Goal: Transaction & Acquisition: Purchase product/service

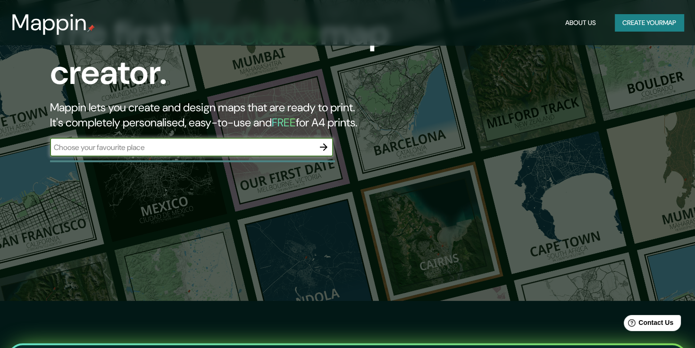
click at [270, 152] on input "text" at bounding box center [182, 147] width 264 height 11
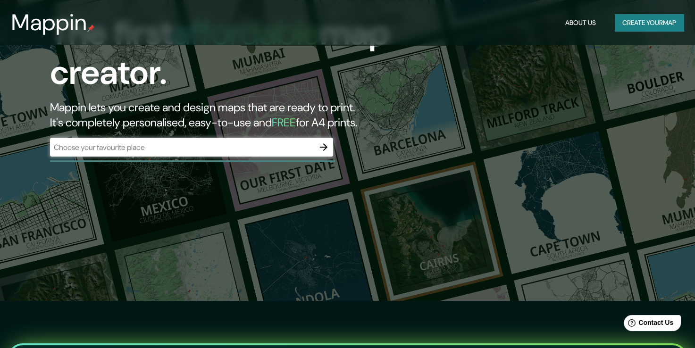
drag, startPoint x: 242, startPoint y: 144, endPoint x: 486, endPoint y: 262, distance: 271.1
click at [486, 262] on div "The first affordable map creator. Mappin lets you create and design maps that a…" at bounding box center [347, 127] width 695 height 348
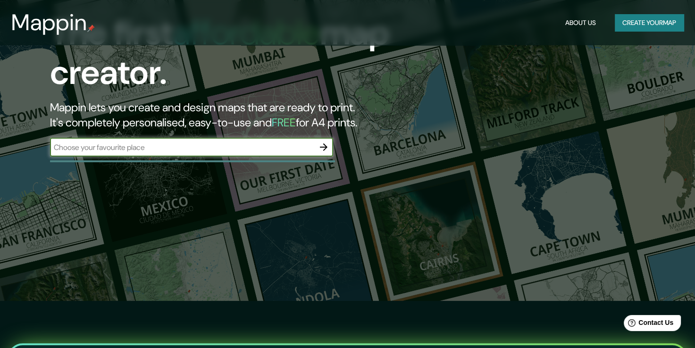
paste input "California Academy Sciences, San Francisco"
type input "California Academy Sciences, San Francisco"
click at [320, 148] on icon "button" at bounding box center [323, 147] width 11 height 11
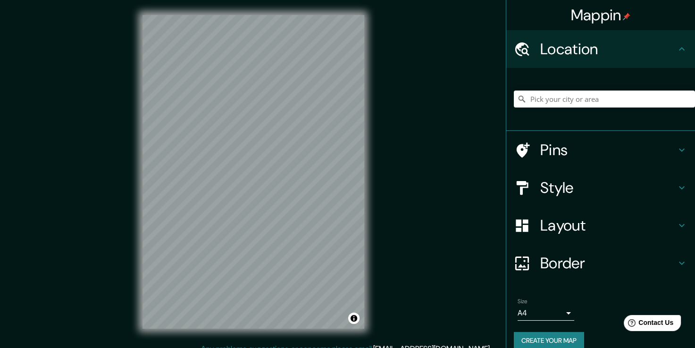
click at [560, 195] on h4 "Style" at bounding box center [609, 187] width 136 height 19
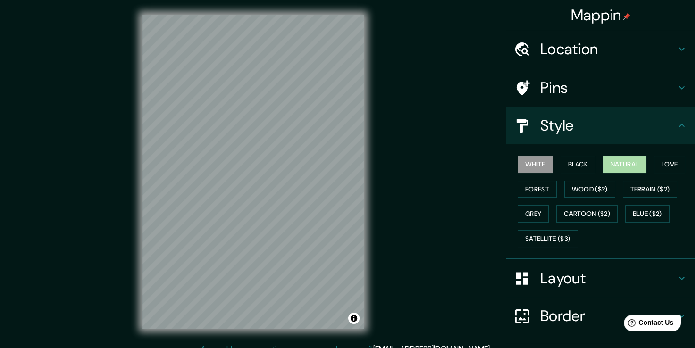
click at [610, 160] on button "Natural" at bounding box center [624, 164] width 43 height 17
click at [132, 202] on div "© Mapbox © OpenStreetMap Improve this map" at bounding box center [253, 172] width 252 height 344
click at [458, 197] on div "Mappin Location Pins Style White Black Natural Love Forest Wood ($2) Terrain ($…" at bounding box center [347, 179] width 695 height 359
click at [86, 262] on div "Mappin Location Pins Style White Black Natural Love Forest Wood ($2) Terrain ($…" at bounding box center [347, 179] width 695 height 359
click at [304, 330] on div "© Mapbox © OpenStreetMap Improve this map" at bounding box center [253, 172] width 252 height 344
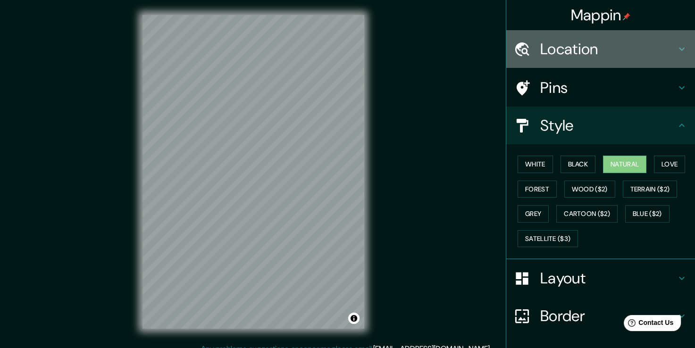
click at [551, 51] on h4 "Location" at bounding box center [609, 49] width 136 height 19
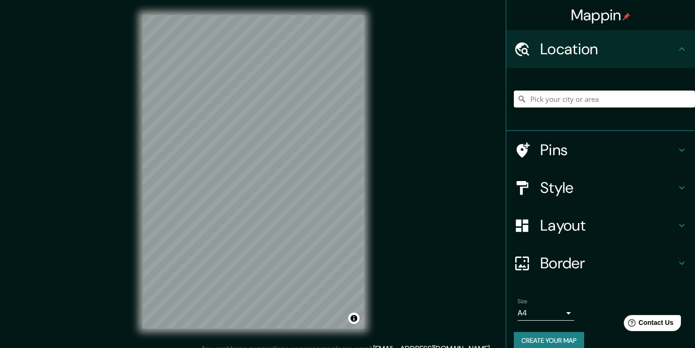
click at [555, 102] on input "Pick your city or area" at bounding box center [604, 99] width 181 height 17
paste input "California Academy Sciences, San Francisco"
drag, startPoint x: 525, startPoint y: 98, endPoint x: 661, endPoint y: 86, distance: 136.9
click at [661, 86] on div "San Francisco, California, Estados Unidos San Francisco California, Estados Uni…" at bounding box center [604, 99] width 181 height 47
click at [525, 105] on input "San Francisco, California, Estados Unidos" at bounding box center [604, 99] width 181 height 17
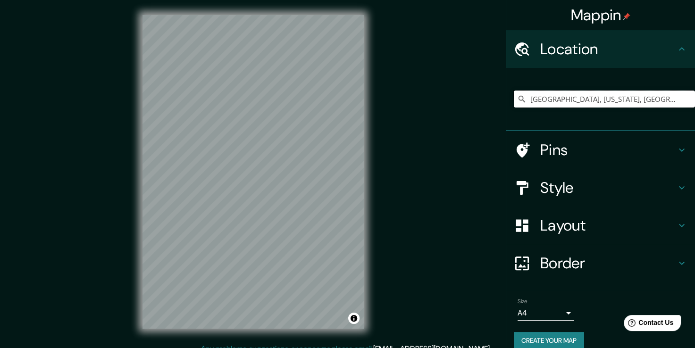
drag, startPoint x: 525, startPoint y: 105, endPoint x: 503, endPoint y: 114, distance: 23.7
click at [507, 114] on div "San Francisco, California, Estados Unidos San Francisco California, Estados Uni…" at bounding box center [601, 99] width 189 height 63
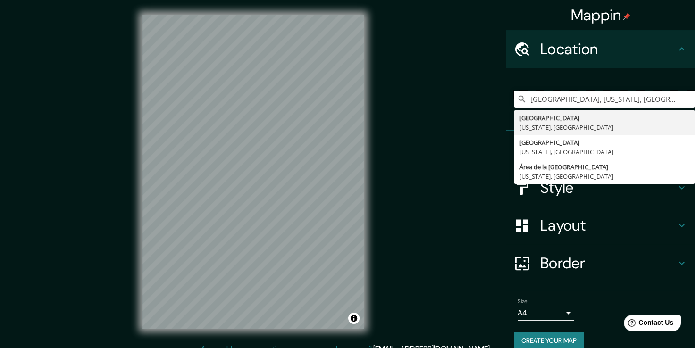
drag, startPoint x: 658, startPoint y: 98, endPoint x: 572, endPoint y: 87, distance: 86.2
click at [572, 87] on div "San Francisco, California, Estados Unidos San Francisco California, Estados Uni…" at bounding box center [604, 99] width 181 height 47
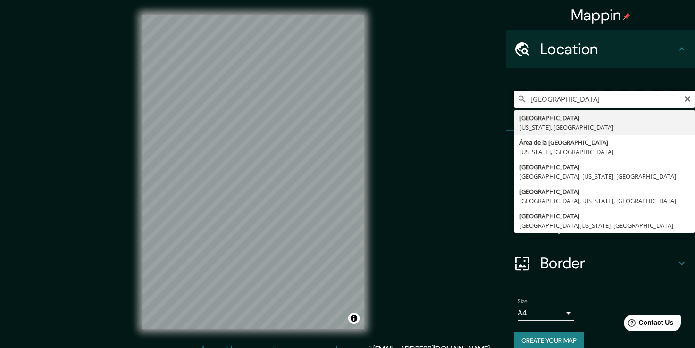
click at [525, 98] on input "San Francisco" at bounding box center [604, 99] width 181 height 17
paste input "Academia de Ciencias de California"
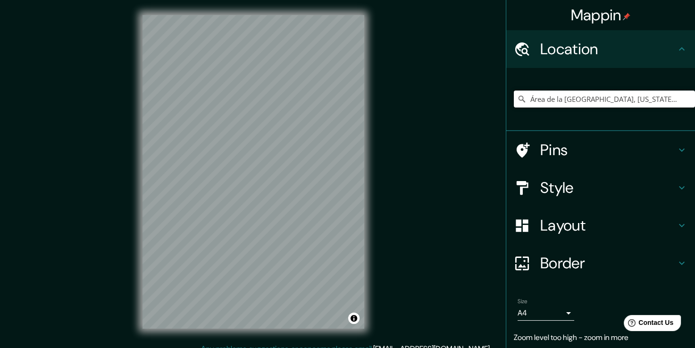
type input "Área de la Bahía de San Francisco, California, Estados Unidos"
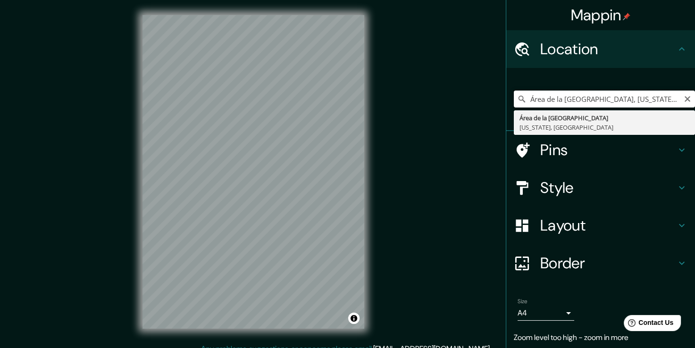
click at [537, 99] on input "Área de la Bahía de San Francisco, California, Estados Unidos" at bounding box center [604, 99] width 181 height 17
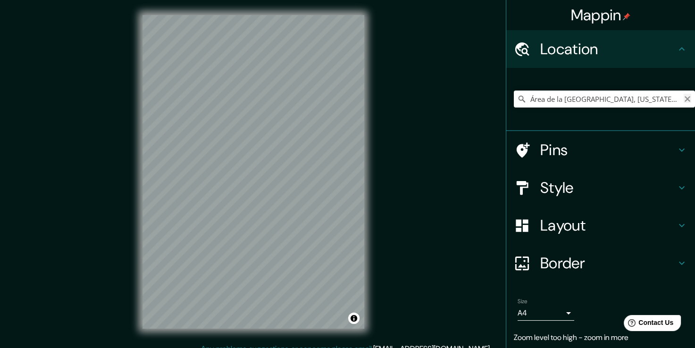
click at [685, 101] on icon "Clear" at bounding box center [688, 99] width 6 height 6
paste input "California Academy Sciences, San Francisco"
type input "San Francisco, California, Estados Unidos"
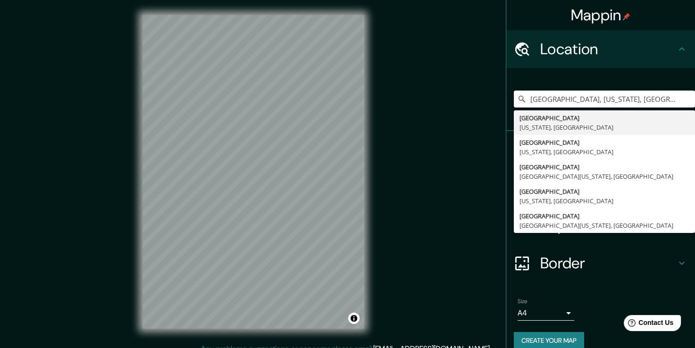
click at [287, 93] on div "Mappin Location San Francisco, California, Estados Unidos San Francisco Califor…" at bounding box center [347, 179] width 695 height 359
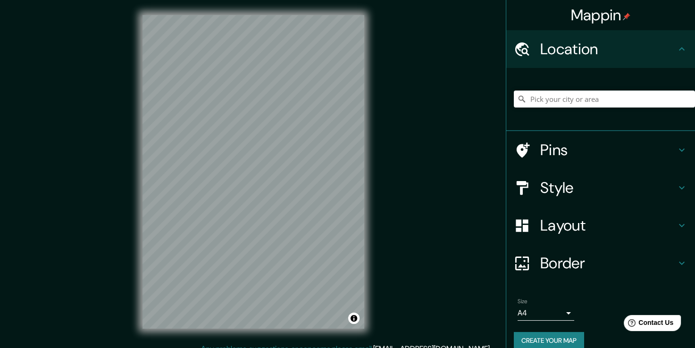
scroll to position [10, 0]
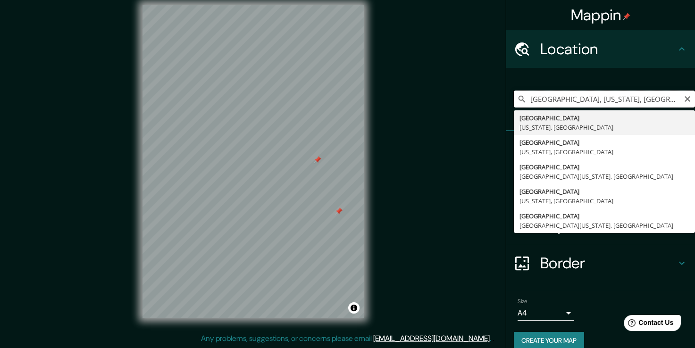
click at [339, 210] on div at bounding box center [339, 212] width 8 height 8
type input "San Francisco, California, Estados Unidos"
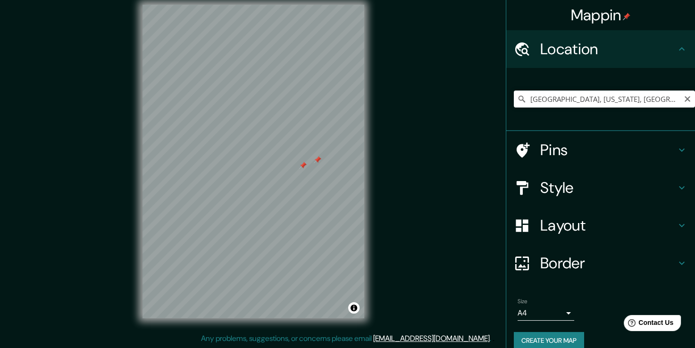
click at [317, 161] on div at bounding box center [318, 160] width 8 height 8
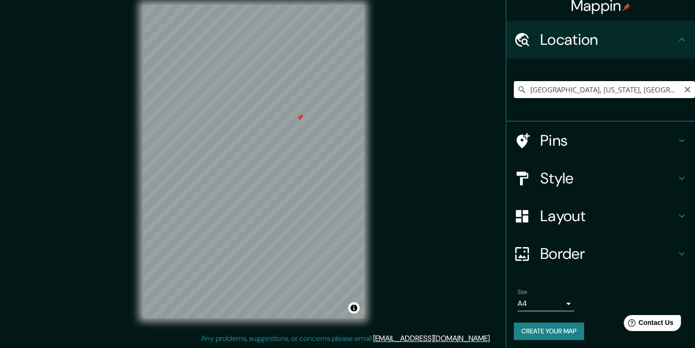
scroll to position [12, 0]
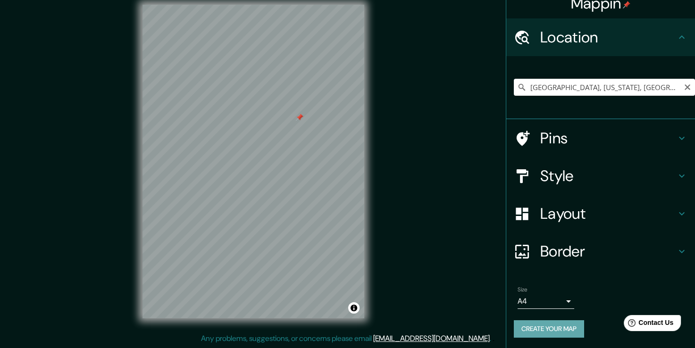
click at [563, 327] on button "Create your map" at bounding box center [549, 329] width 70 height 17
